Goal: Complete application form: Complete application form

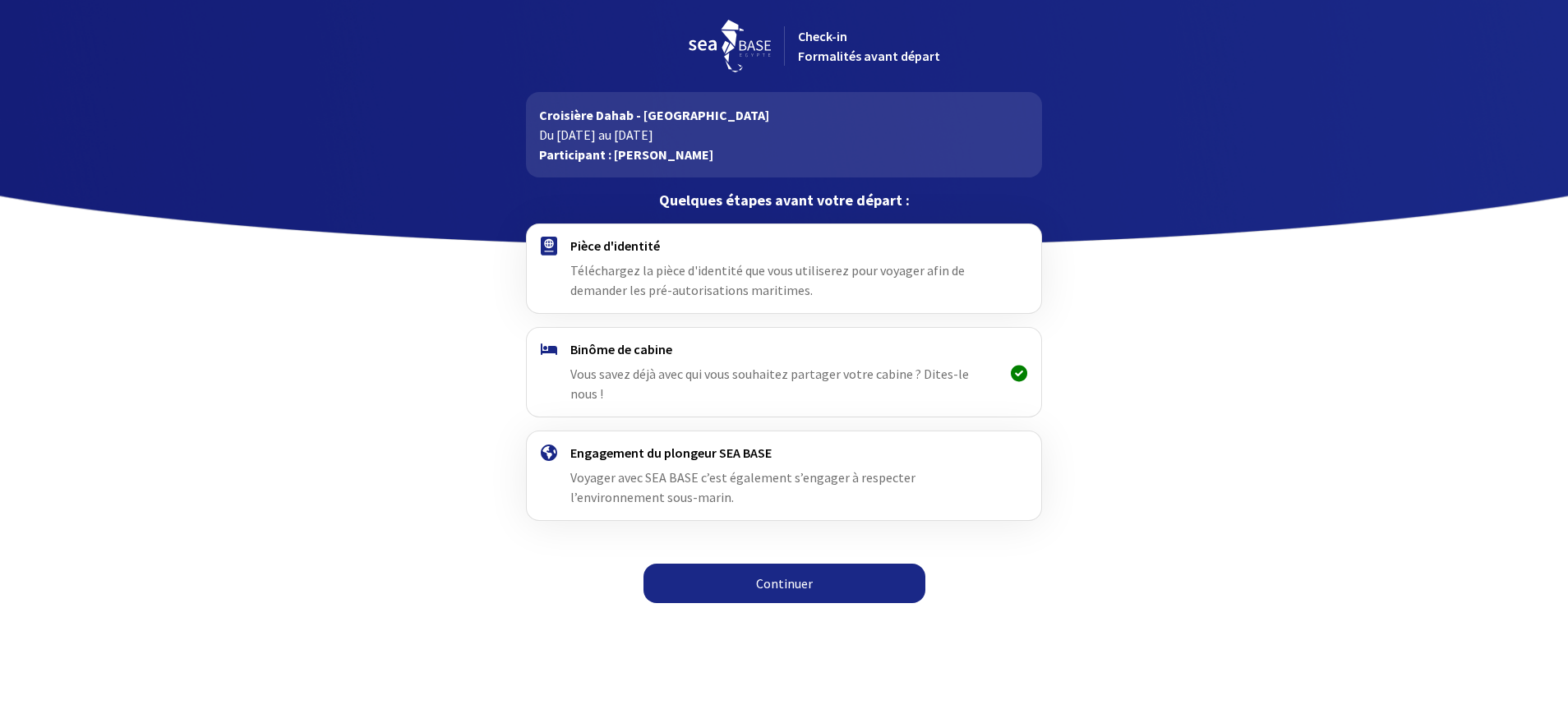
click at [758, 564] on link "Continuer" at bounding box center [784, 584] width 282 height 40
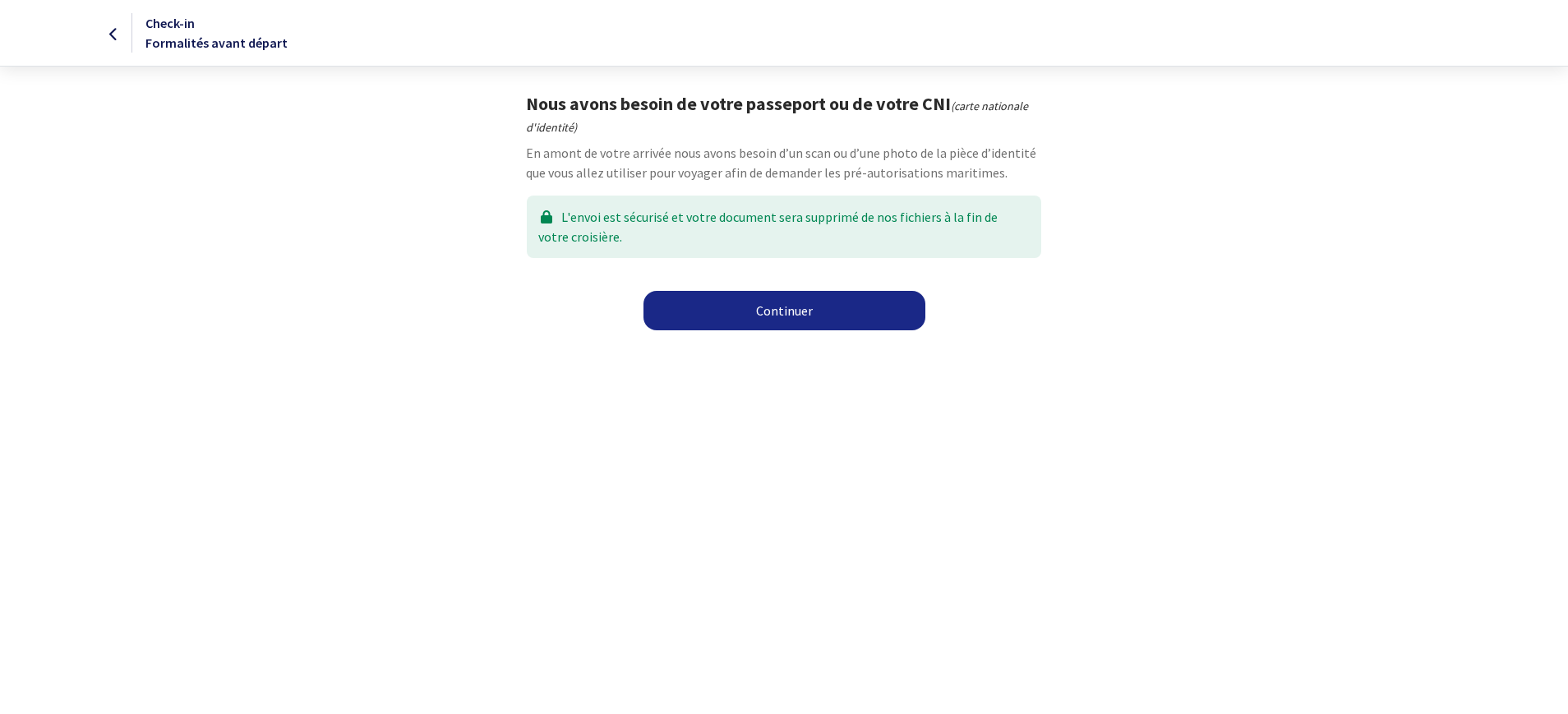
click at [740, 312] on link "Continuer" at bounding box center [784, 311] width 282 height 40
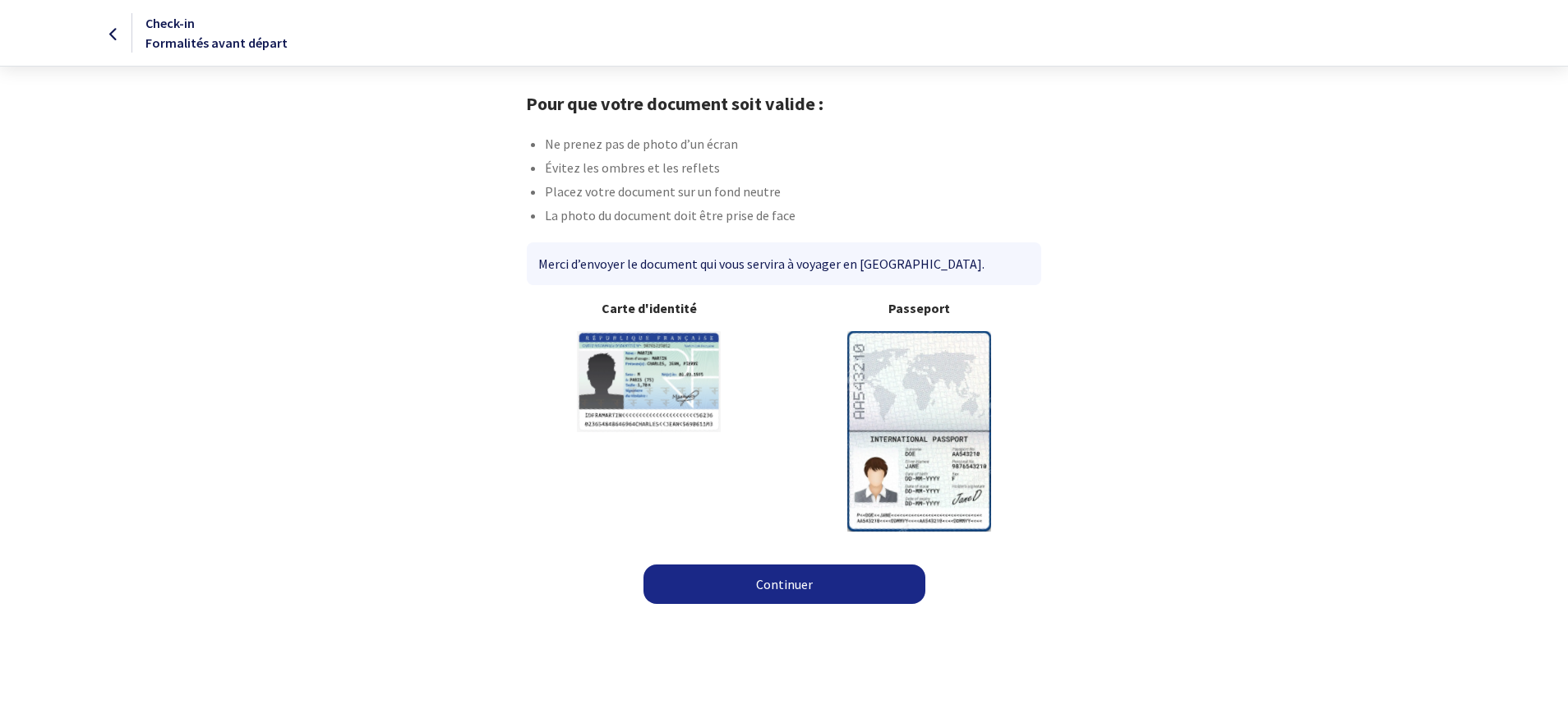
click at [912, 384] on img at bounding box center [919, 431] width 143 height 200
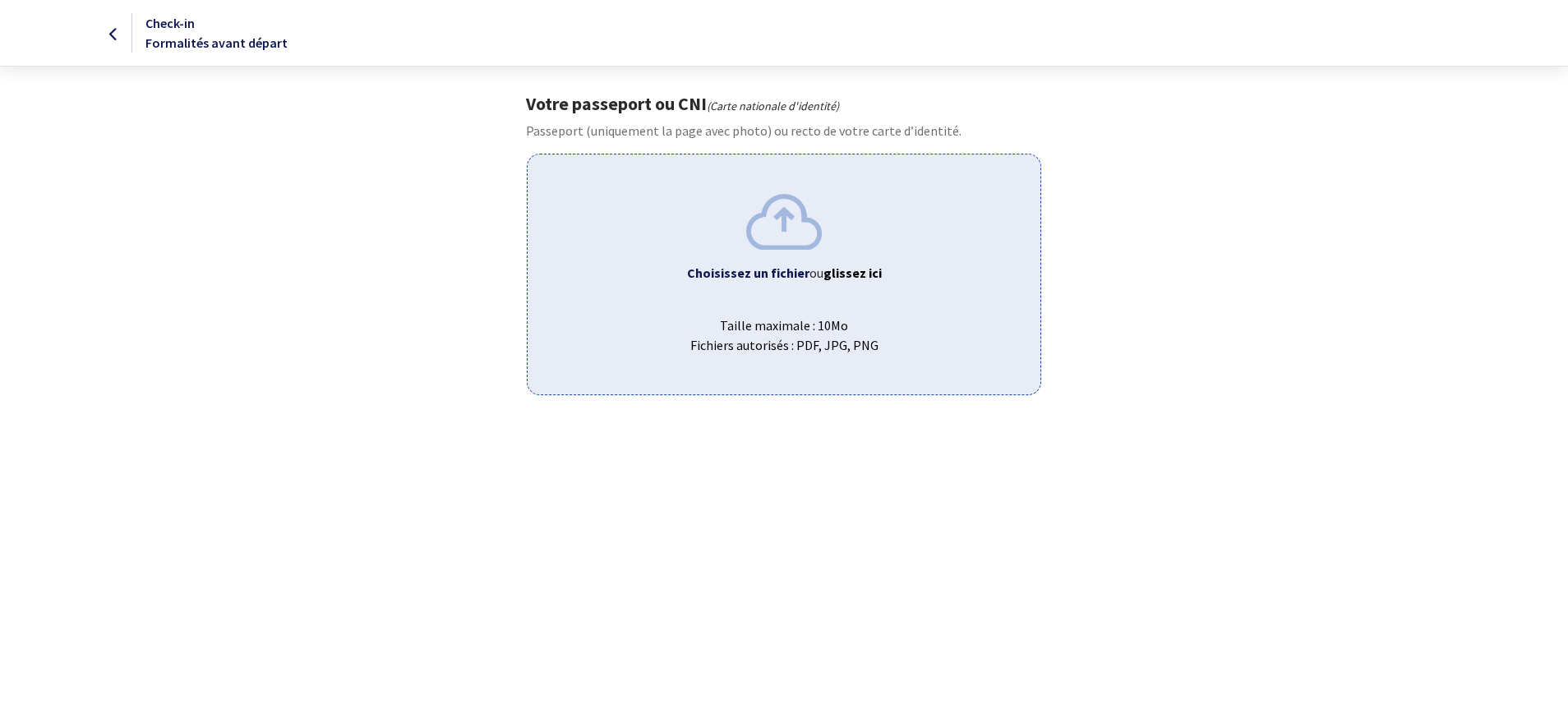
click at [797, 298] on div "Choisissez un fichier ou glissez ici Taille maximale : 10Mo Fichiers autorisés …" at bounding box center [783, 274] width 514 height 241
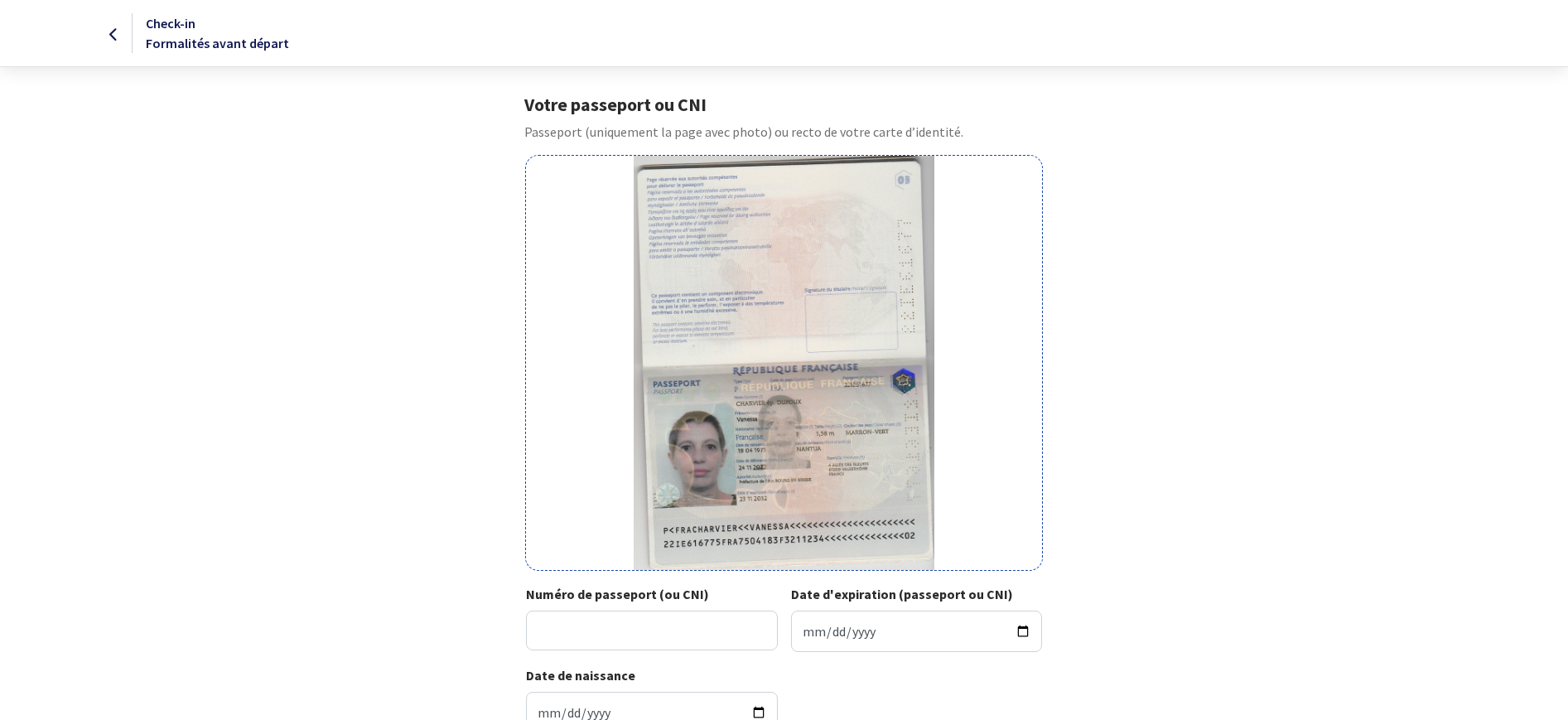
scroll to position [144, 0]
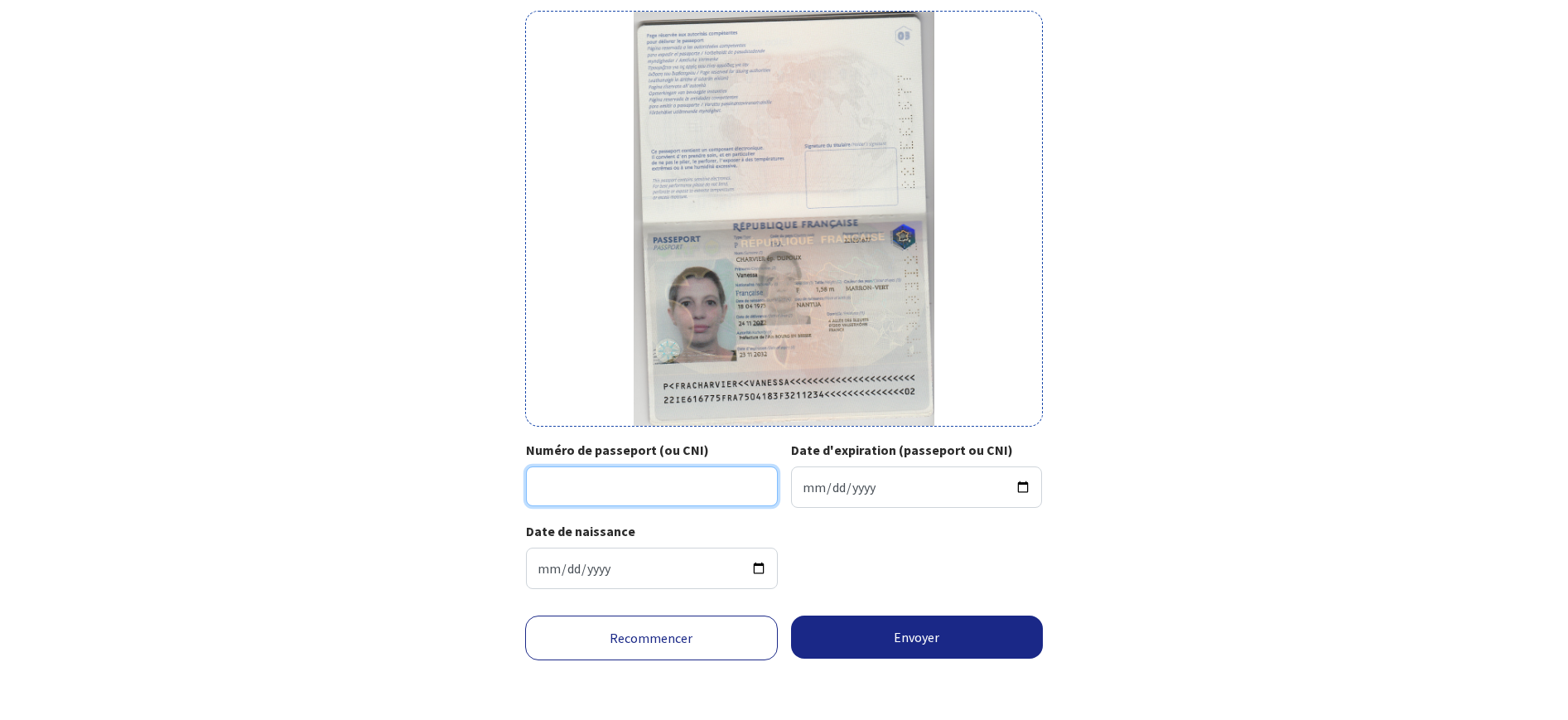
click at [583, 490] on input "Numéro de passeport (ou CNI)" at bounding box center [651, 486] width 252 height 40
type input "22IE61677"
click at [806, 489] on input "Date d'expiration (passeport ou CNI)" at bounding box center [917, 487] width 252 height 42
type input "2032-11-23"
click at [923, 636] on button "Envoyer" at bounding box center [917, 637] width 253 height 43
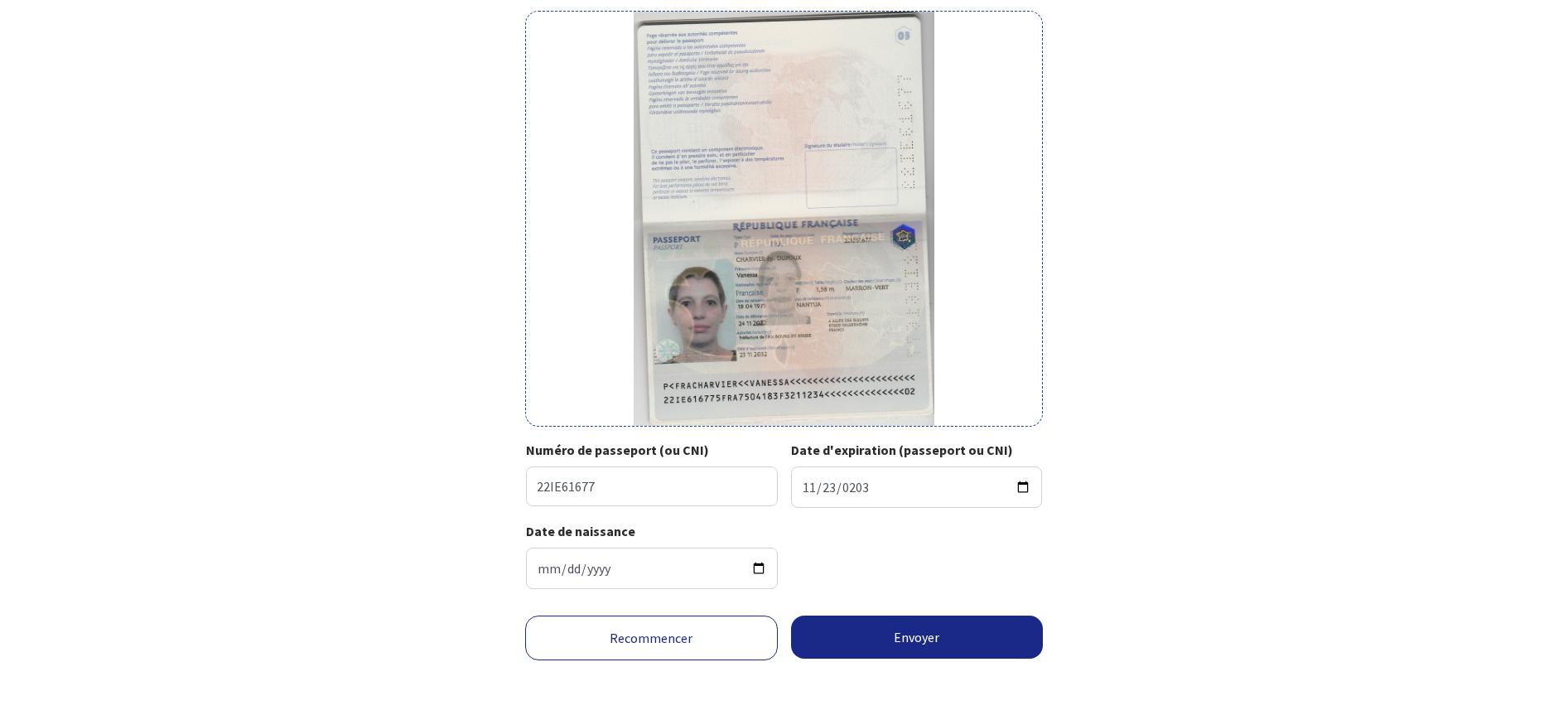
scroll to position [120, 0]
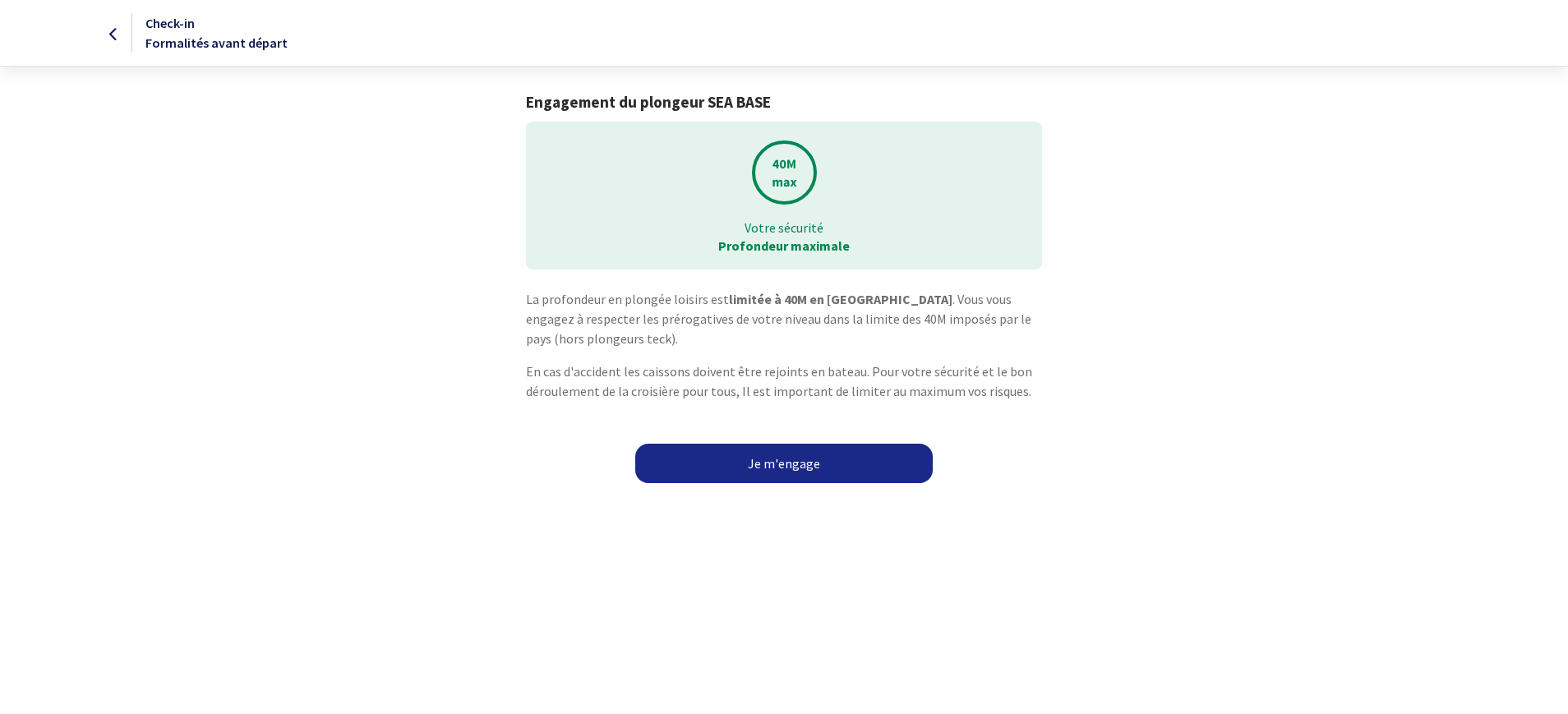
click at [789, 468] on link "Je m'engage" at bounding box center [783, 463] width 298 height 40
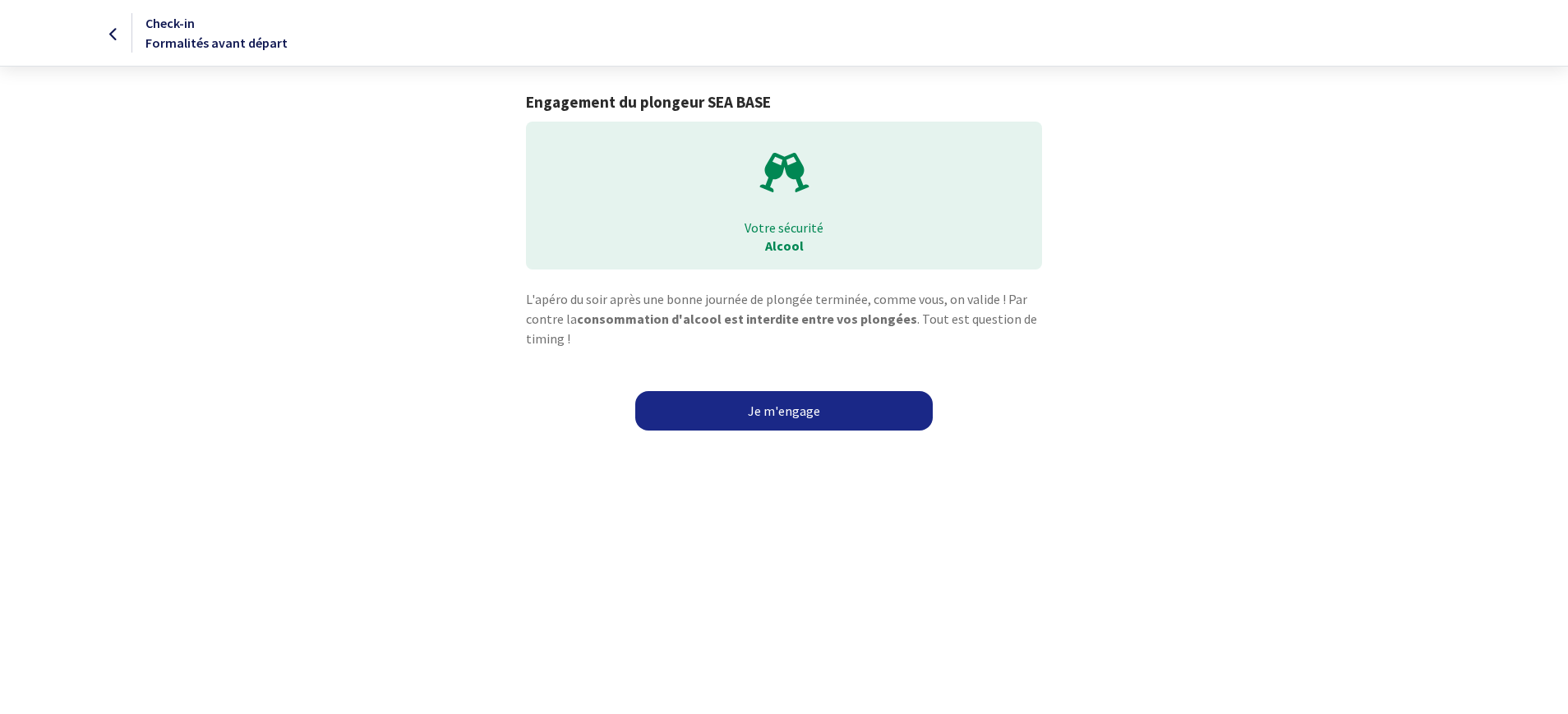
click at [769, 423] on link "Je m'engage" at bounding box center [783, 411] width 298 height 40
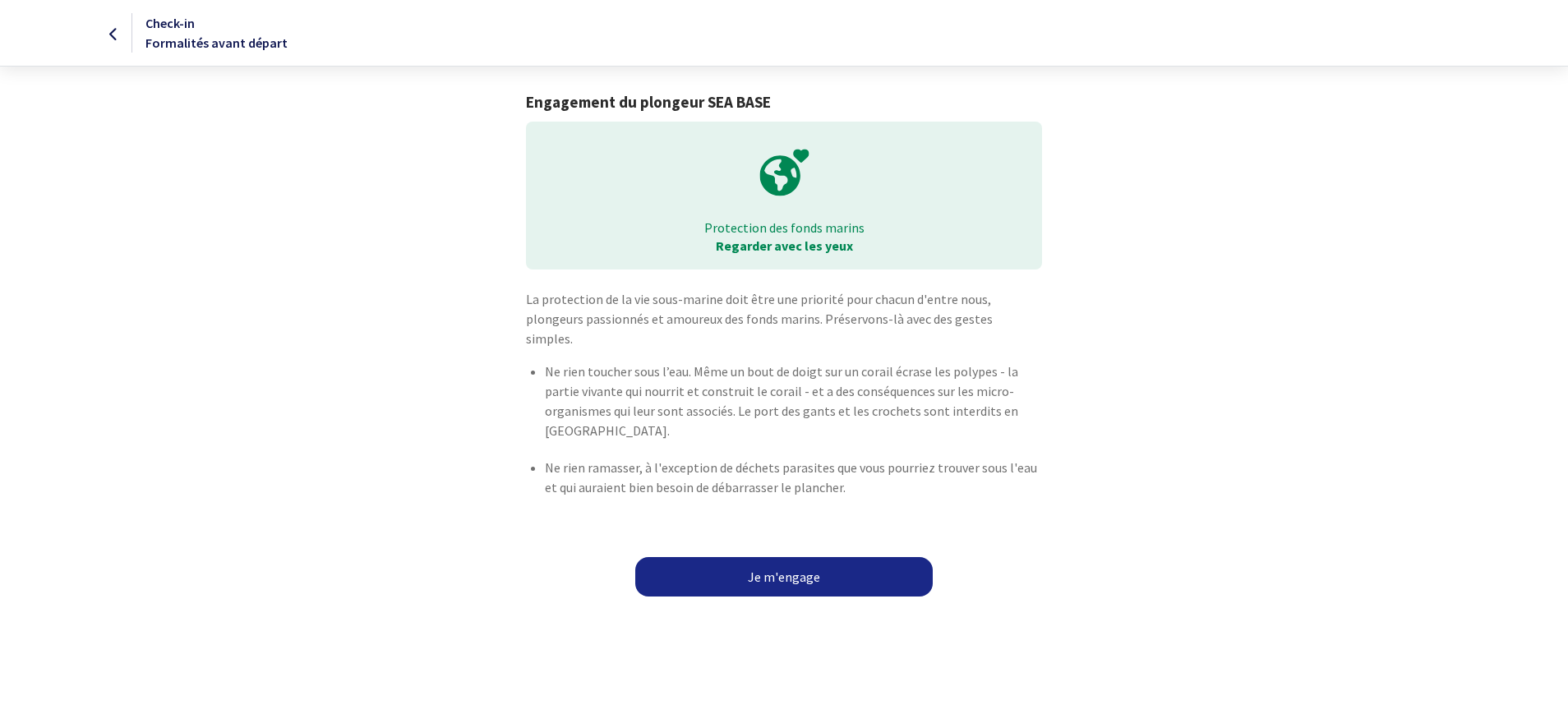
click at [756, 557] on link "Je m'engage" at bounding box center [783, 577] width 298 height 40
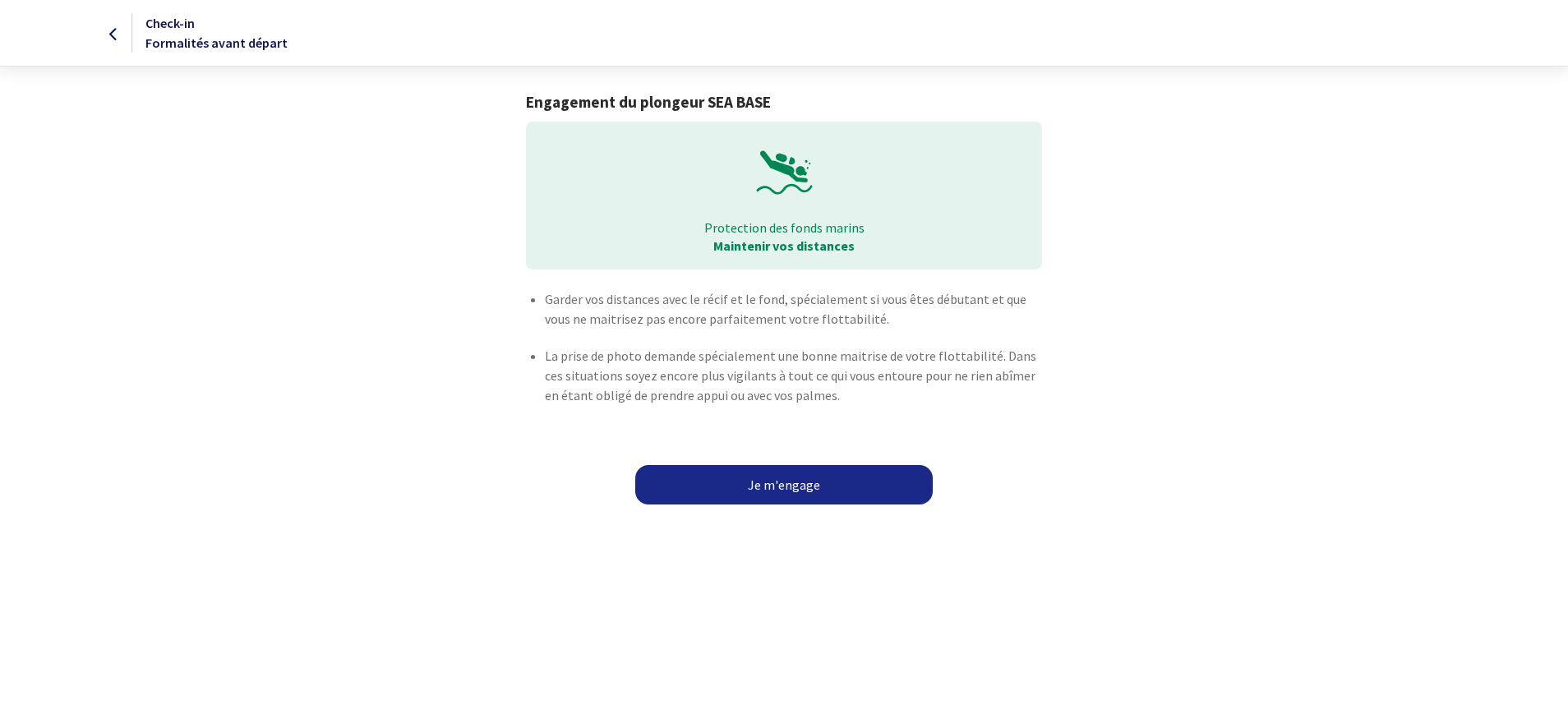
click at [776, 489] on link "Je m'engage" at bounding box center [783, 485] width 298 height 40
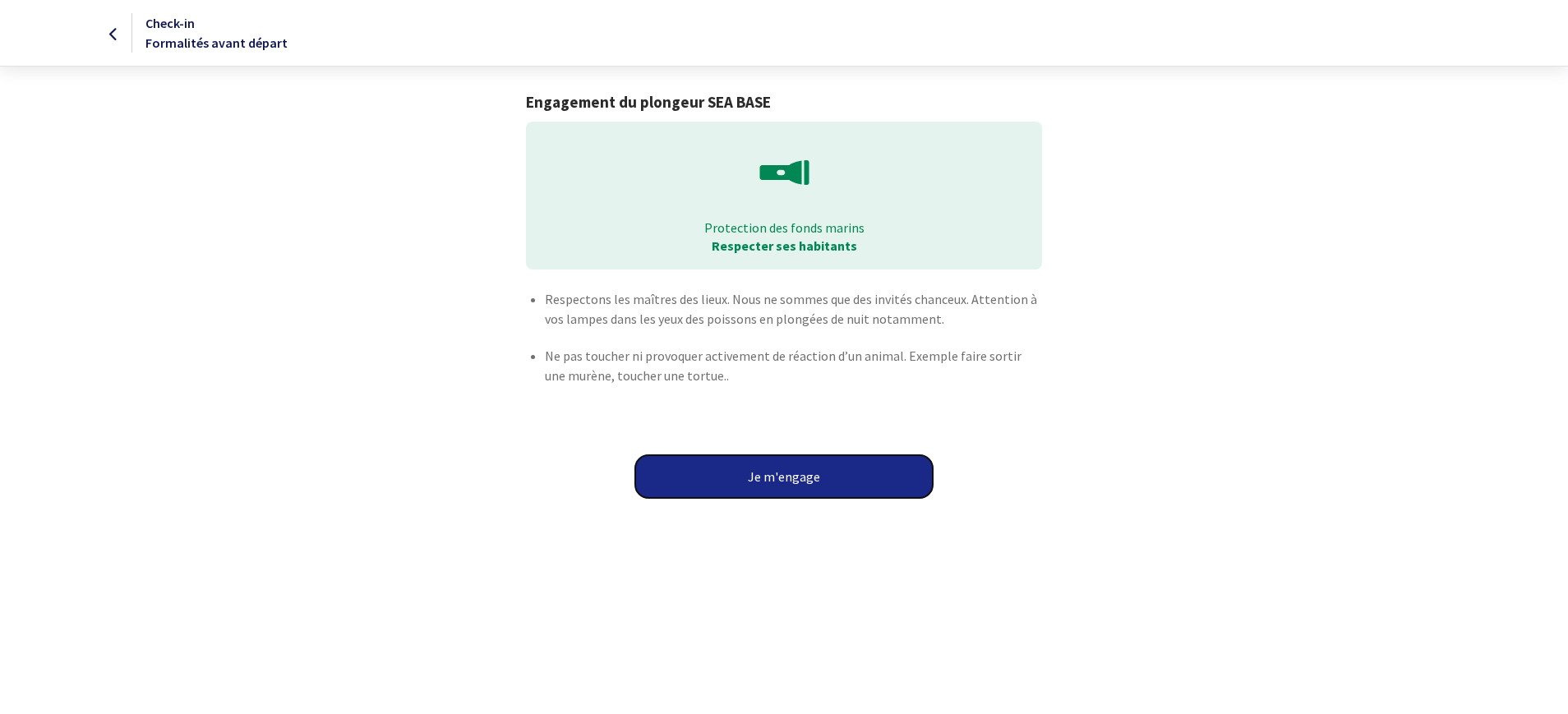
click at [776, 489] on button "Je m'engage" at bounding box center [783, 477] width 298 height 43
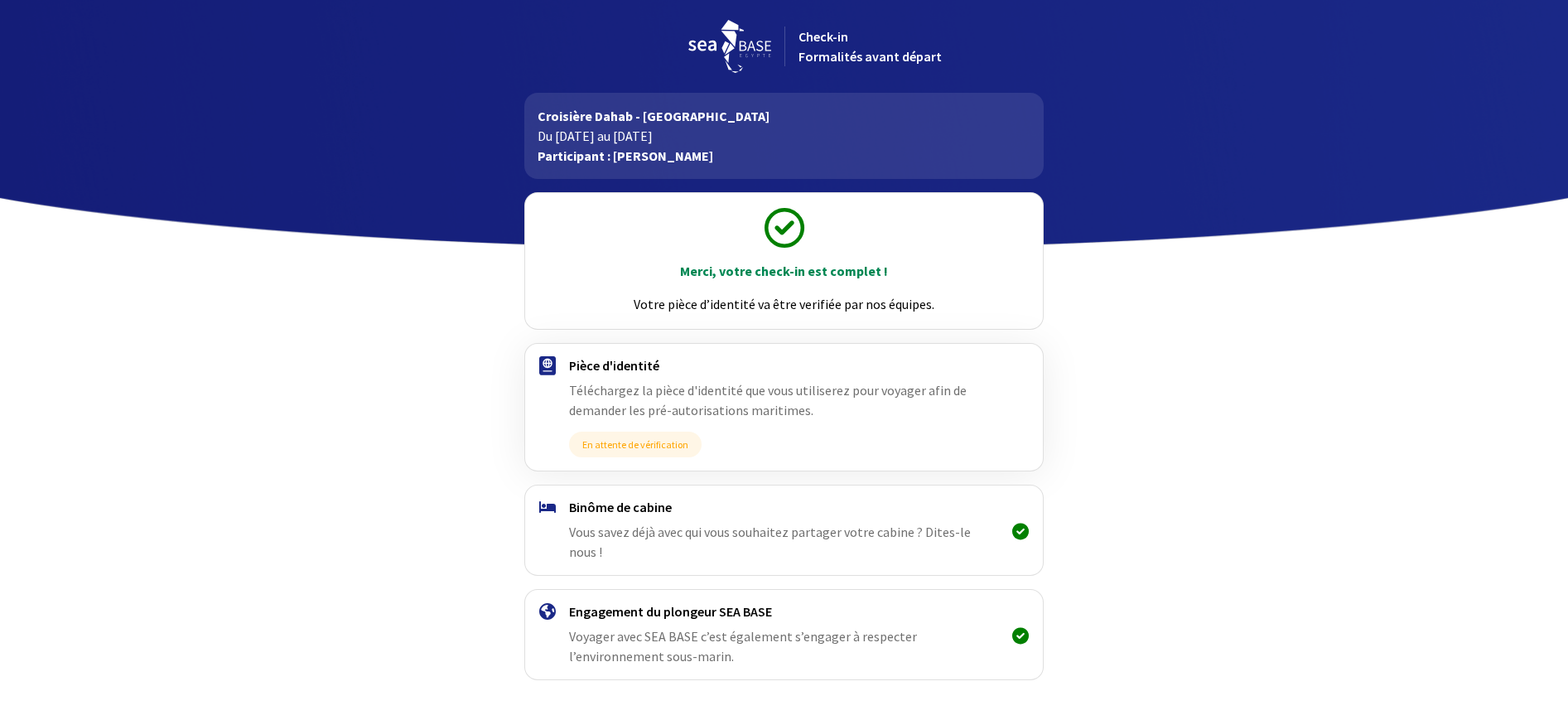
scroll to position [33, 0]
